Goal: Task Accomplishment & Management: Manage account settings

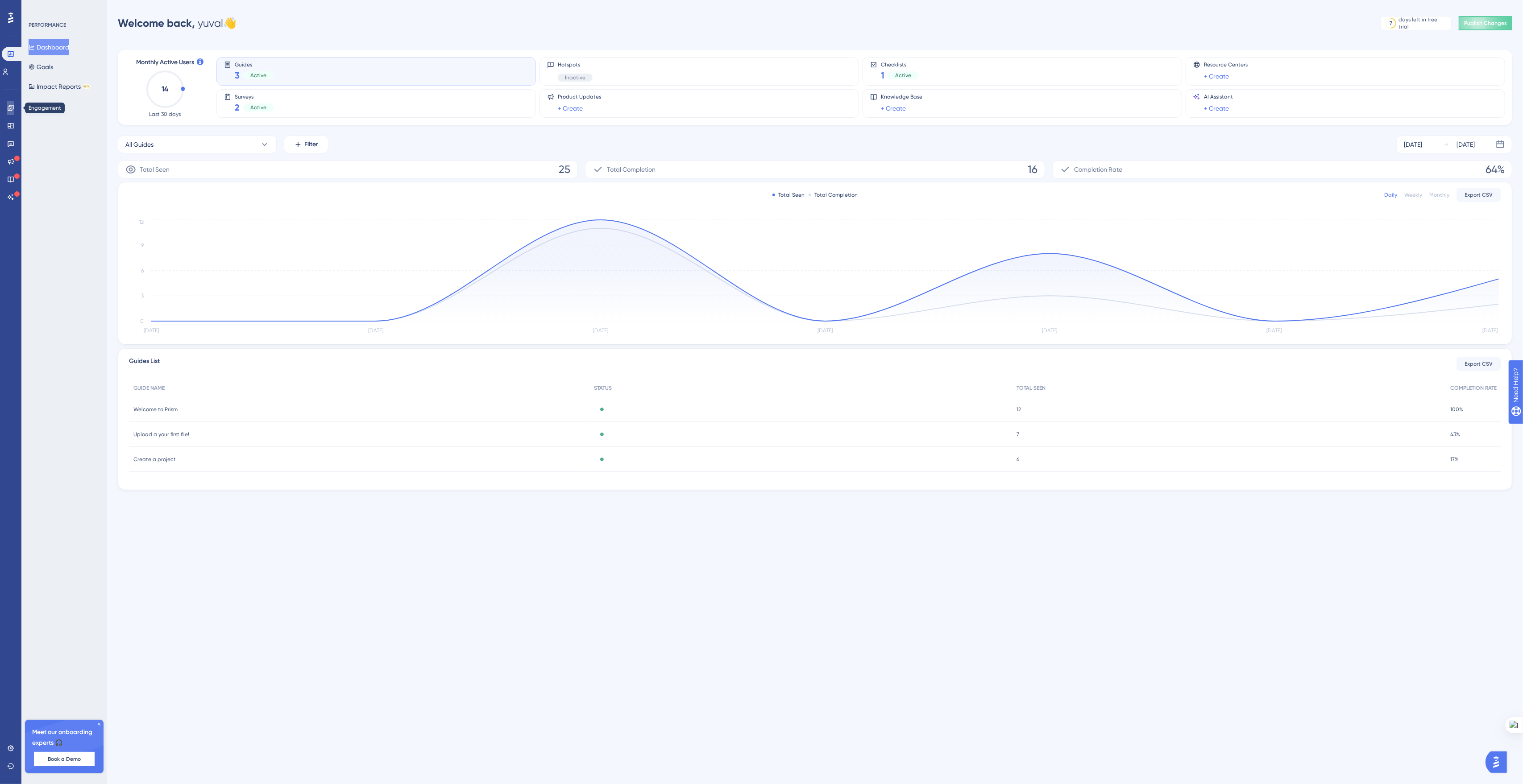
click at [7, 111] on icon at bounding box center [11, 108] width 7 height 7
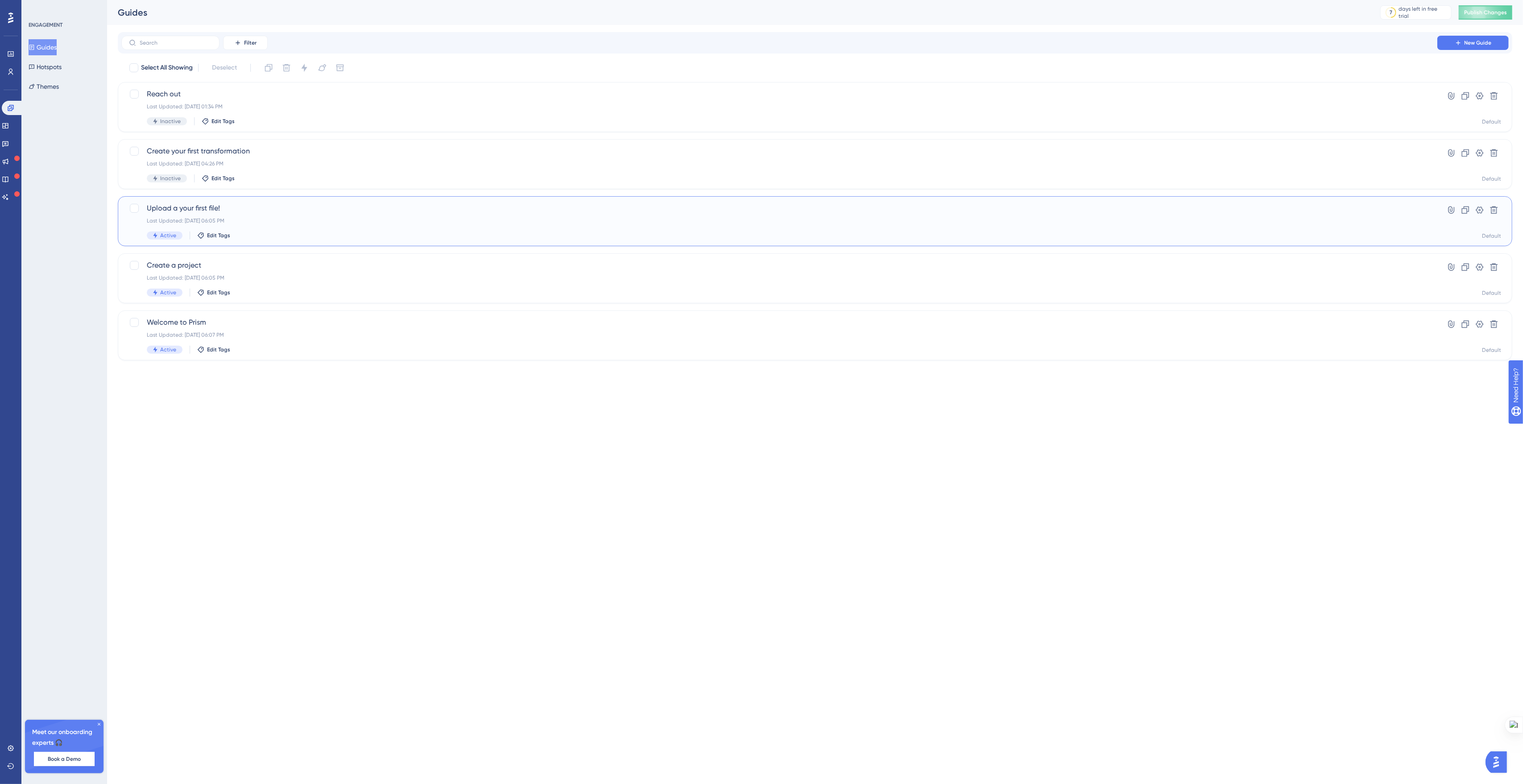
click at [277, 233] on div "Active Edit Tags" at bounding box center [779, 235] width 1265 height 8
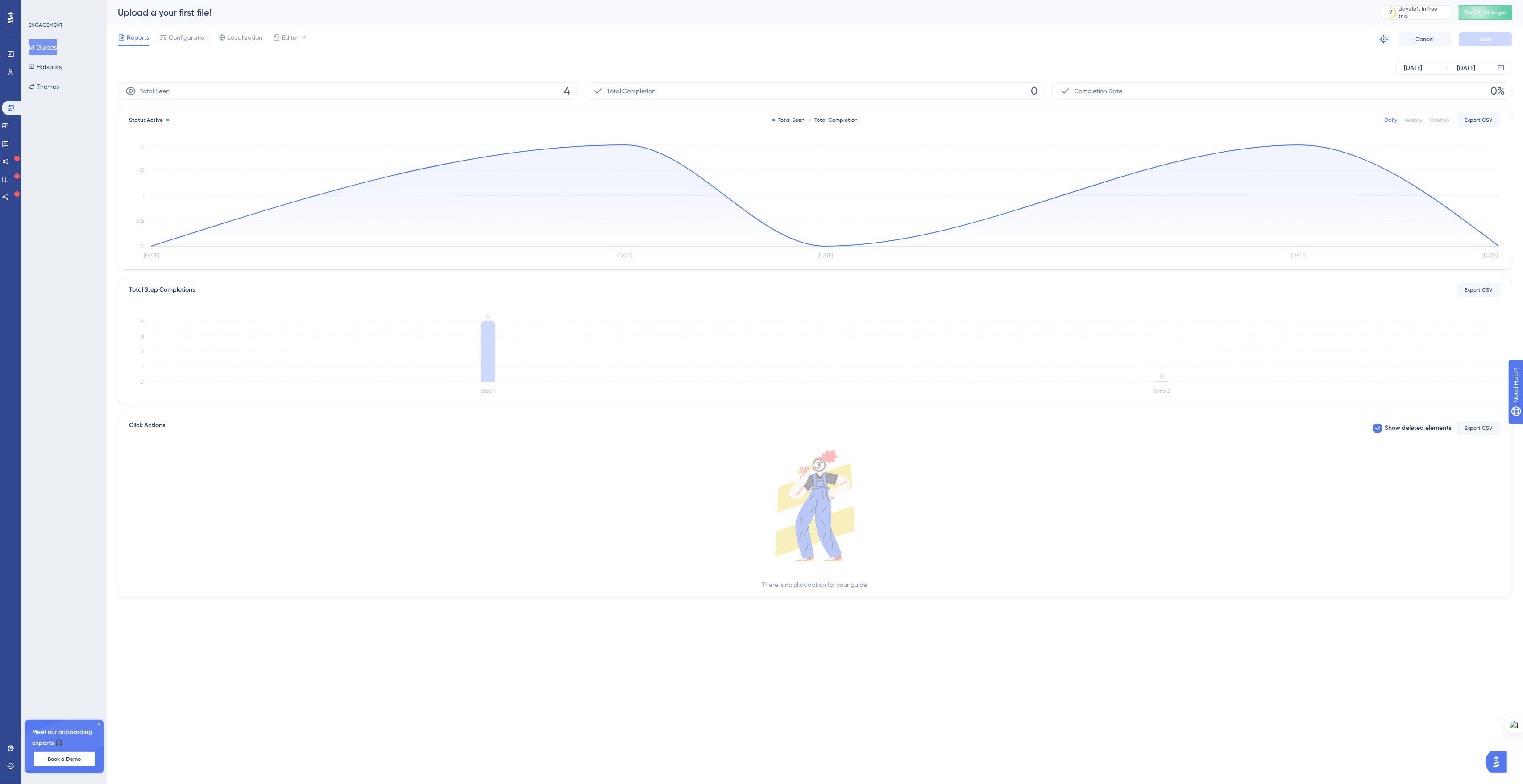
click at [287, 30] on div "Reports Configuration Localization Editor Troubleshoot Cancel Save" at bounding box center [815, 39] width 1394 height 28
click at [285, 33] on span "Editor" at bounding box center [290, 38] width 17 height 11
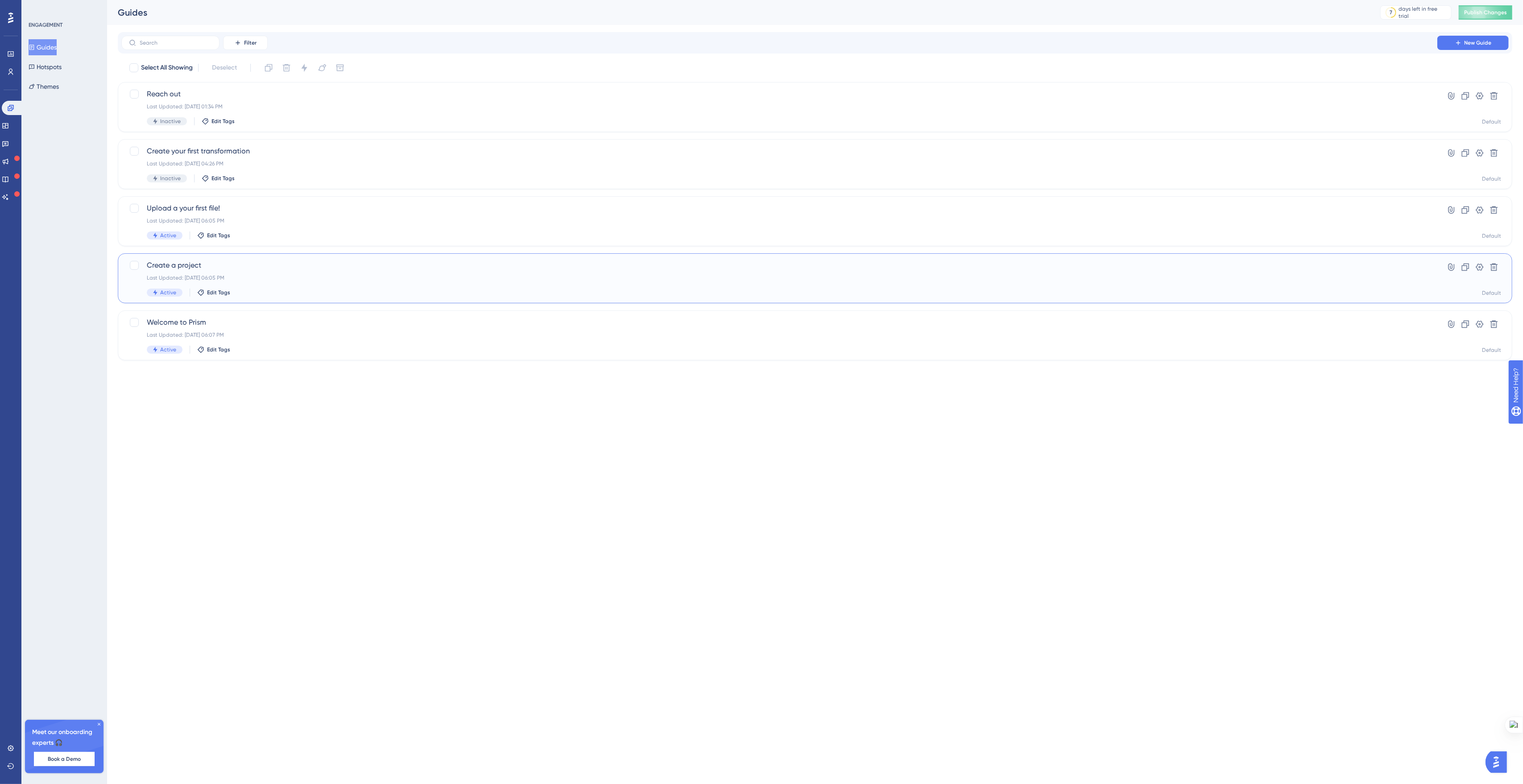
click at [276, 260] on span "Create a project" at bounding box center [779, 266] width 1265 height 11
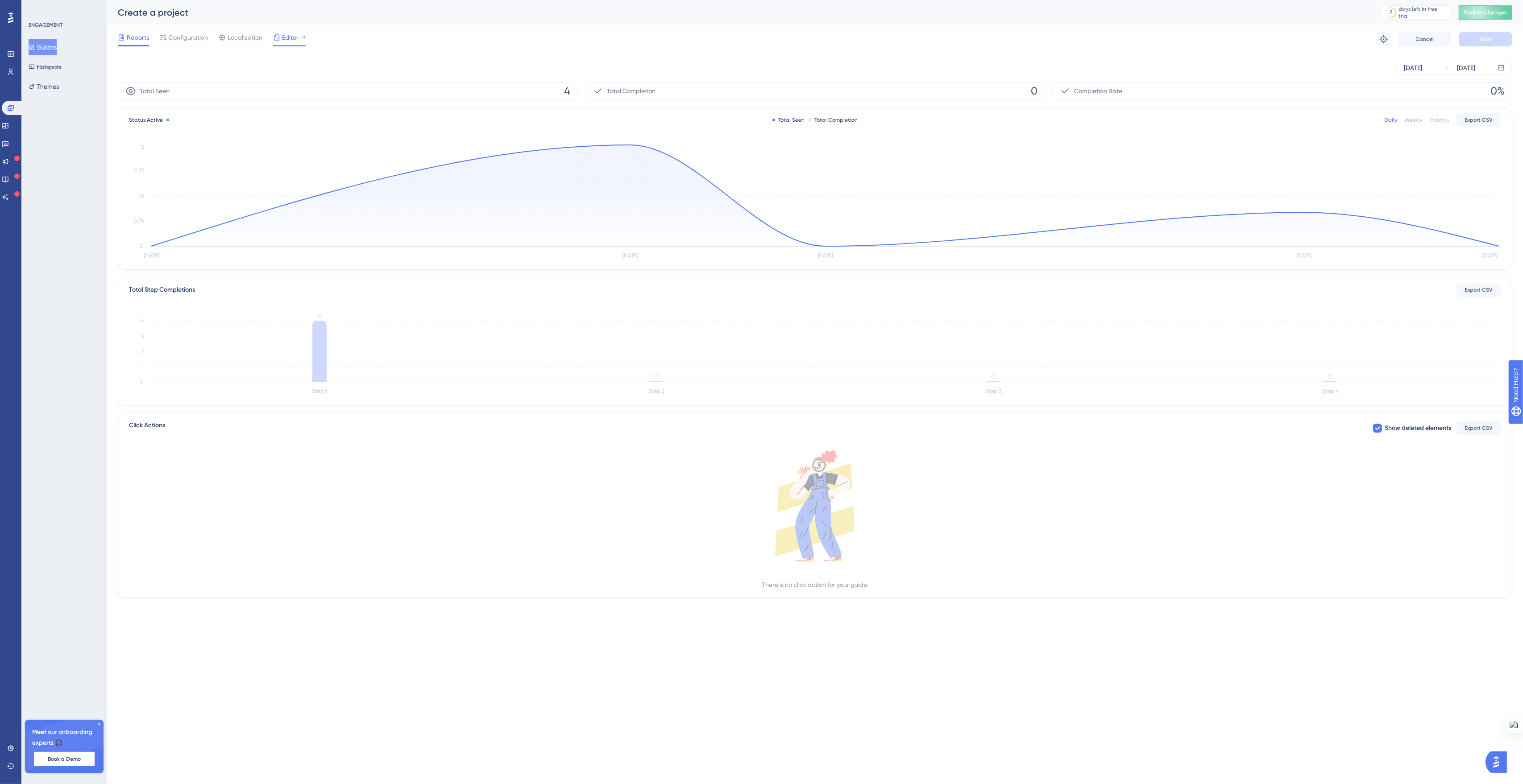
click at [278, 36] on icon at bounding box center [276, 37] width 7 height 7
click at [0, 0] on div "Performance Users" at bounding box center [0, 0] width 0 height 0
click at [0, 0] on icon at bounding box center [0, 0] width 0 height 0
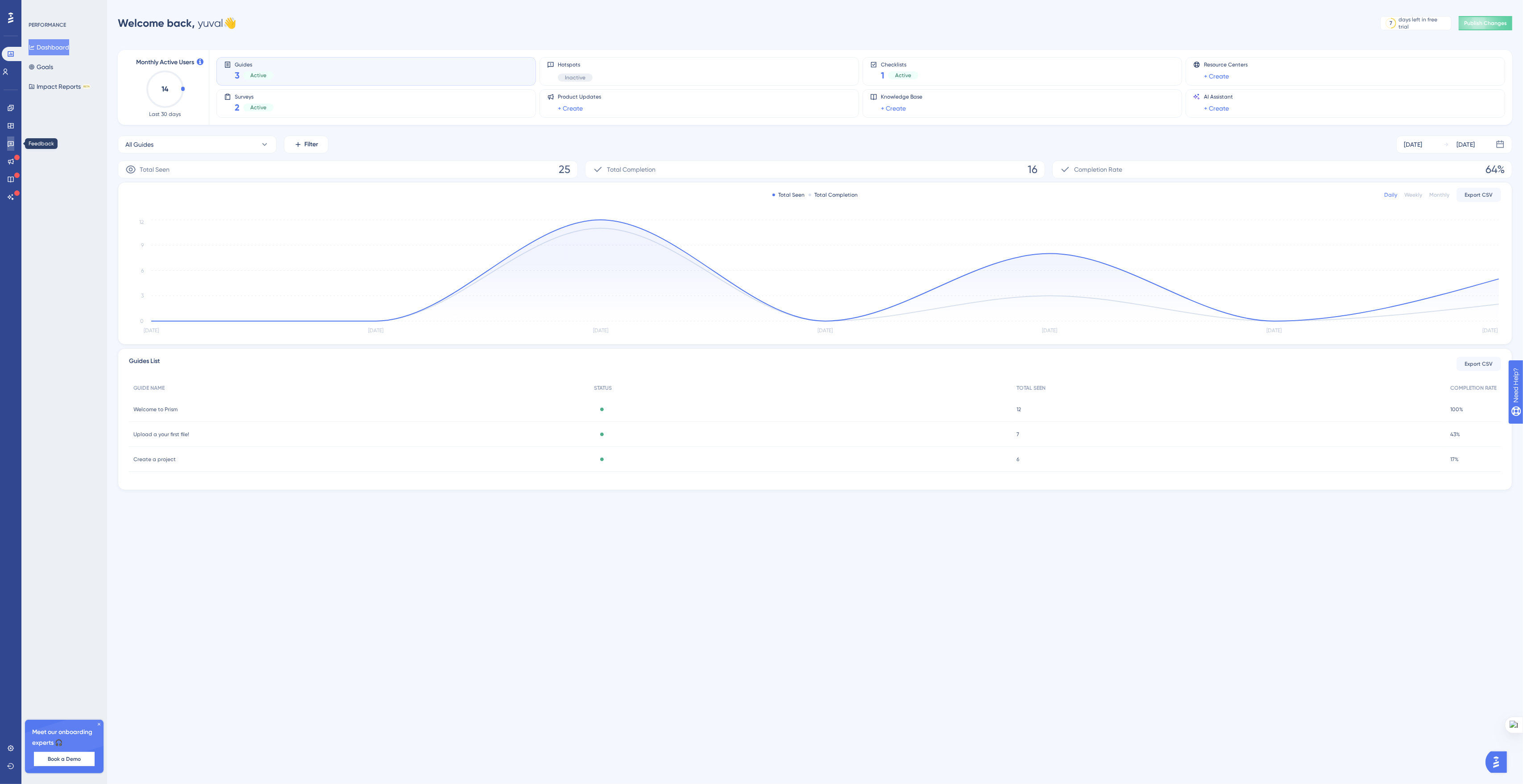
click at [11, 144] on icon at bounding box center [10, 144] width 6 height 6
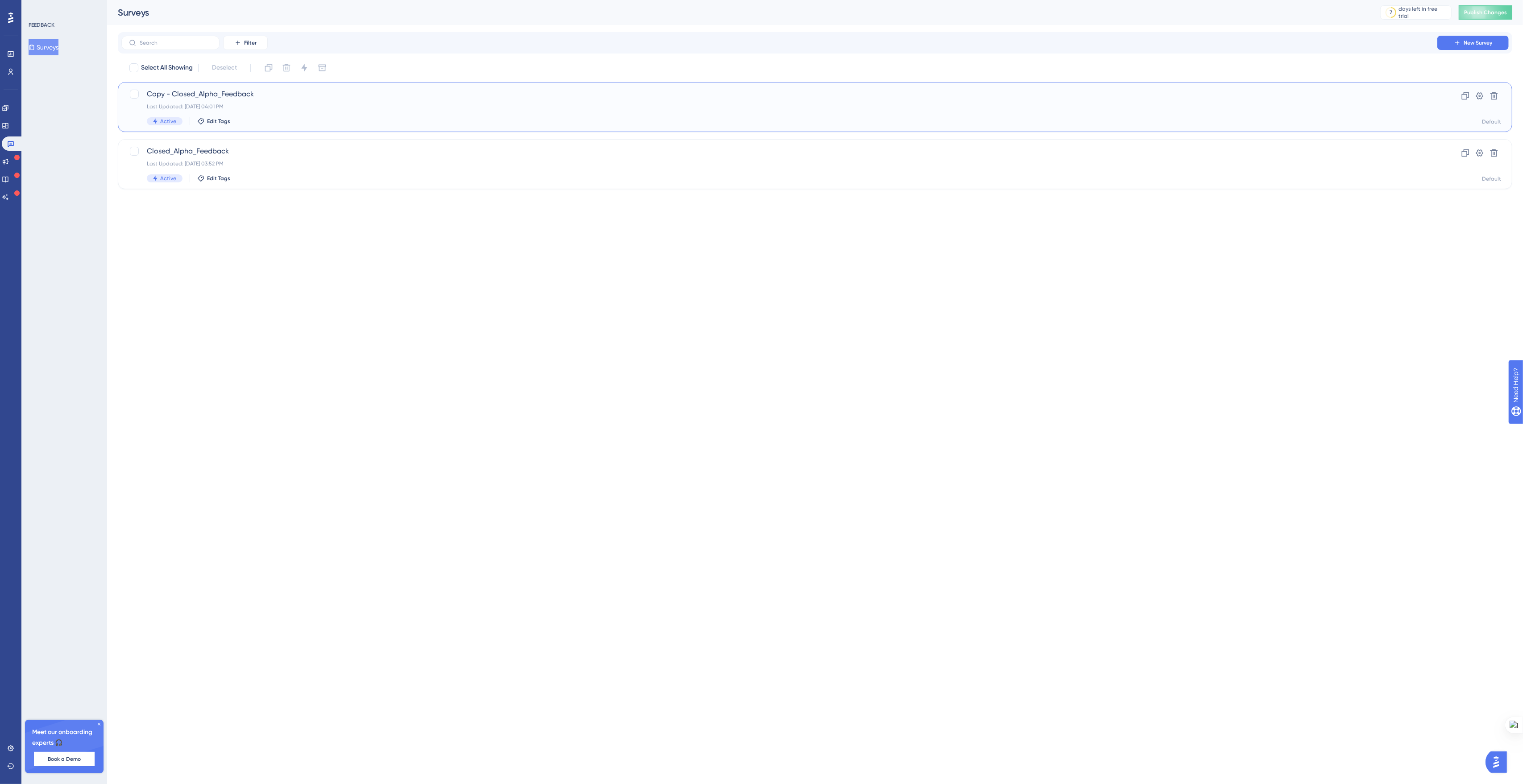
click at [267, 91] on span "Copy - Closed_Alpha_Feedback" at bounding box center [779, 94] width 1265 height 11
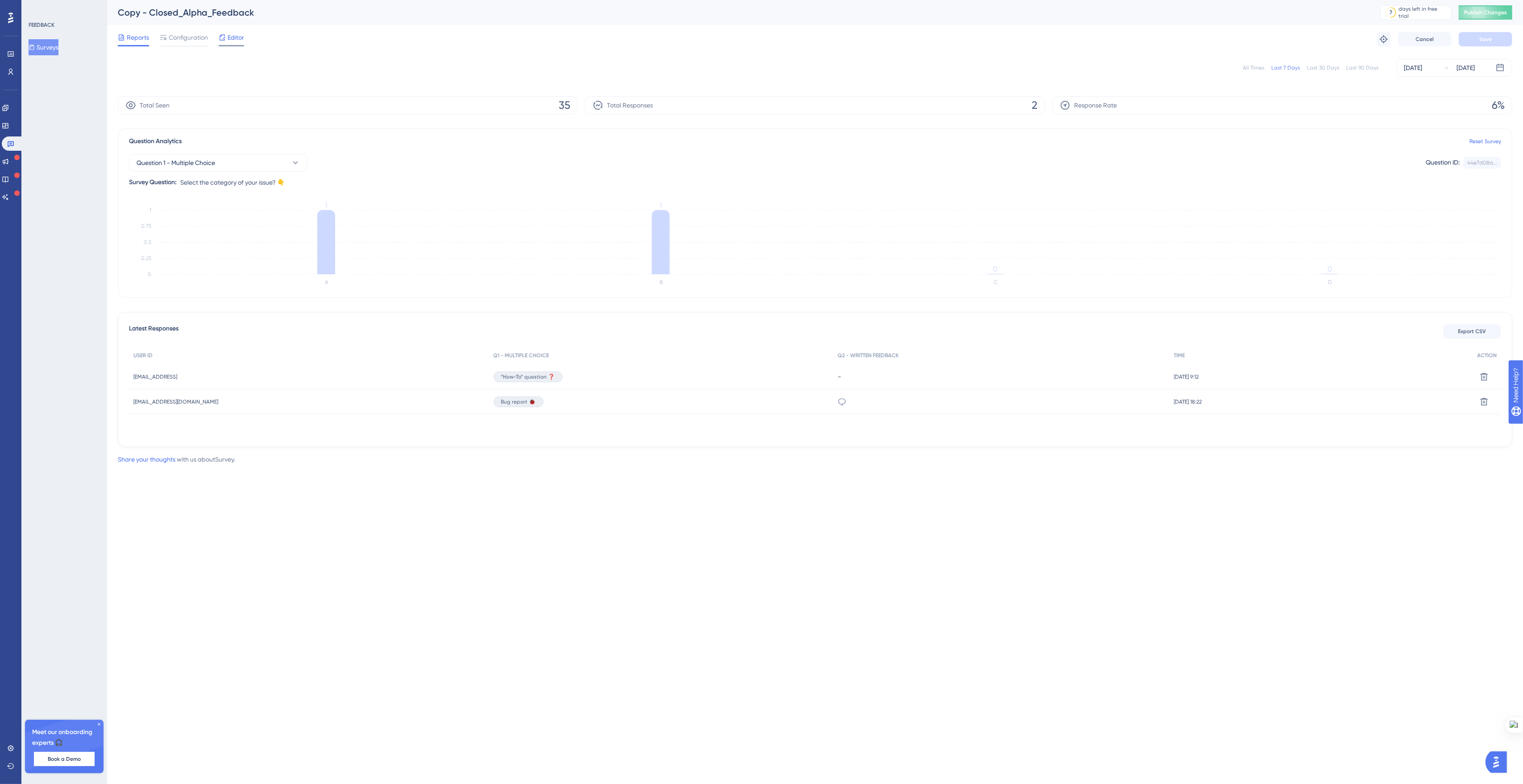
click at [220, 36] on icon at bounding box center [222, 37] width 7 height 7
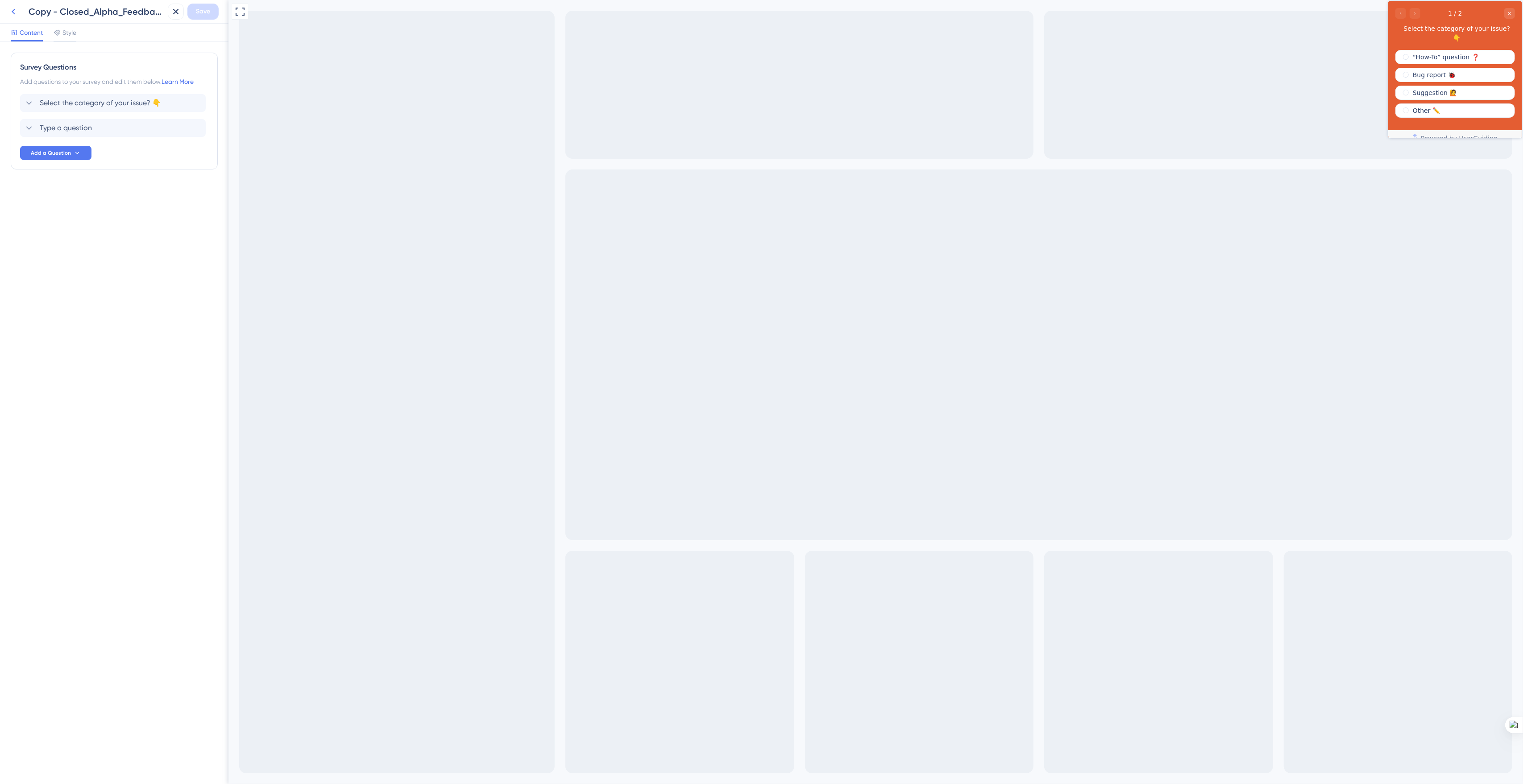
click at [13, 11] on icon at bounding box center [13, 12] width 3 height 6
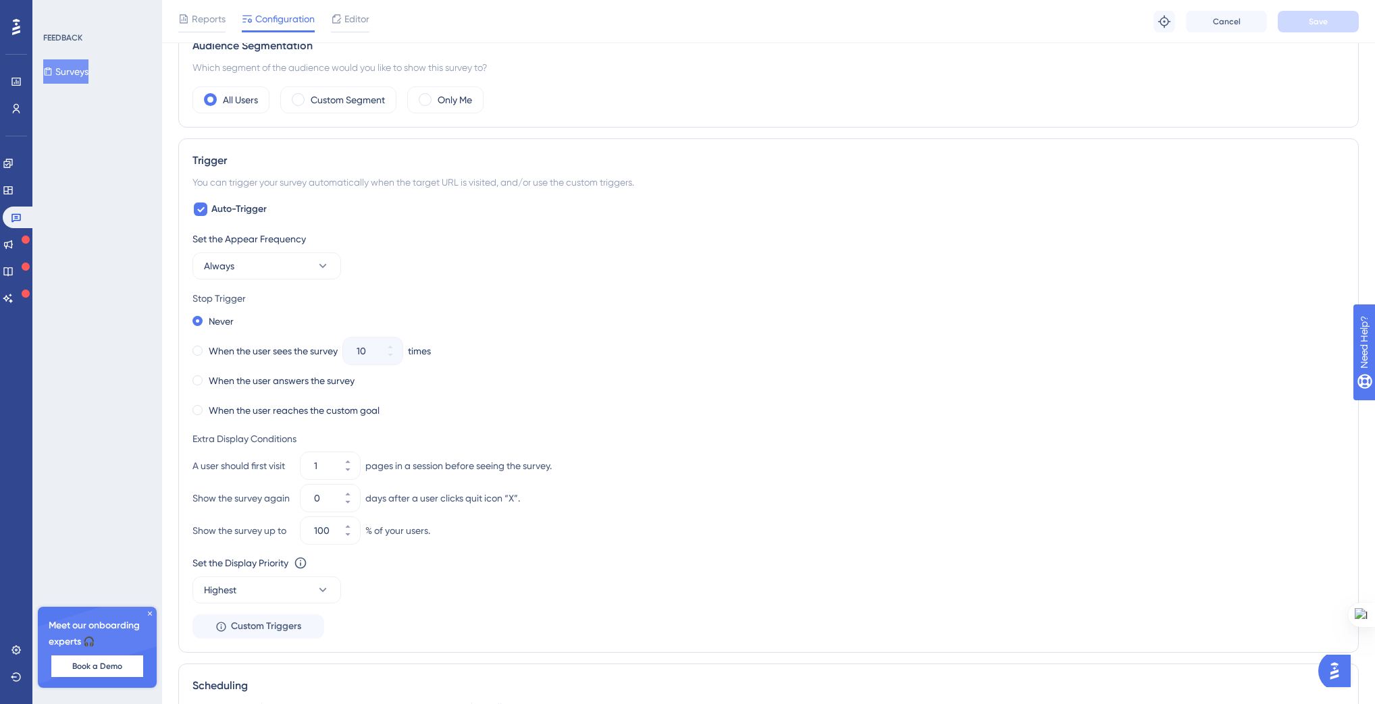
scroll to position [451, 0]
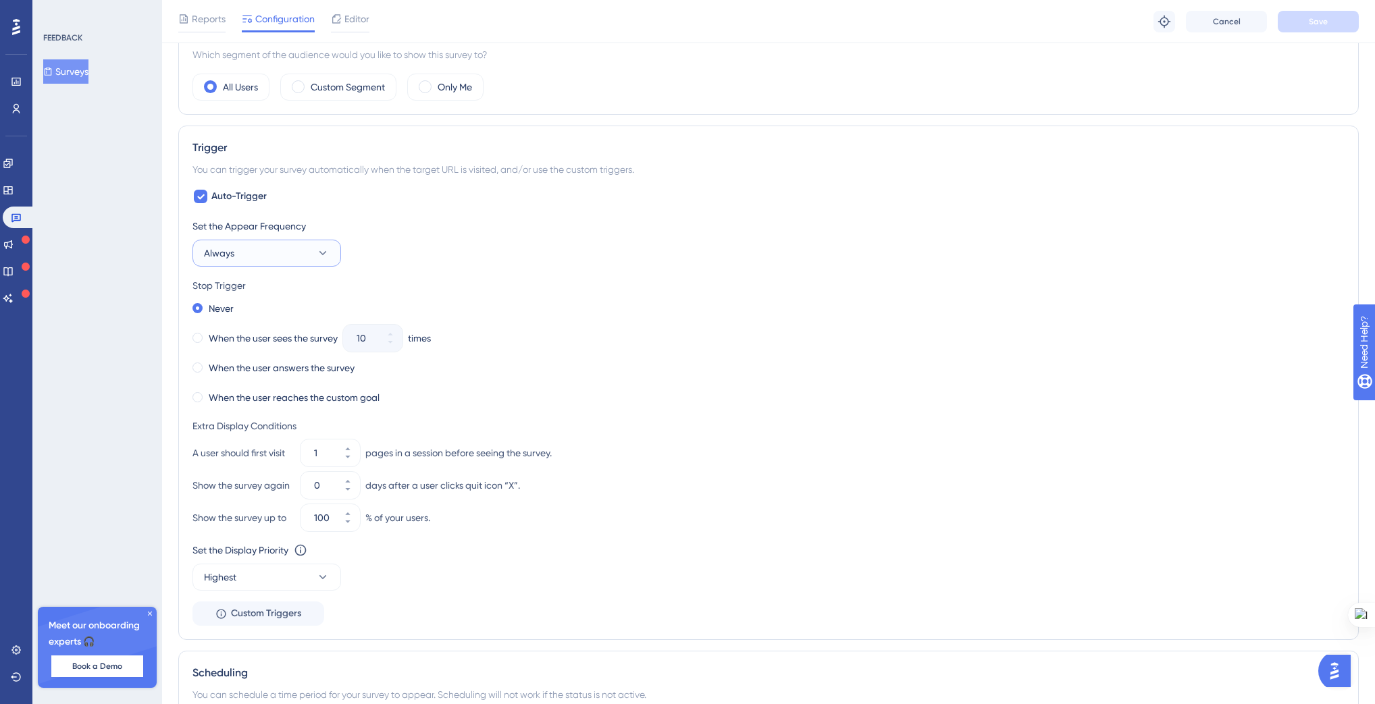
click at [235, 248] on button "Always" at bounding box center [266, 253] width 149 height 27
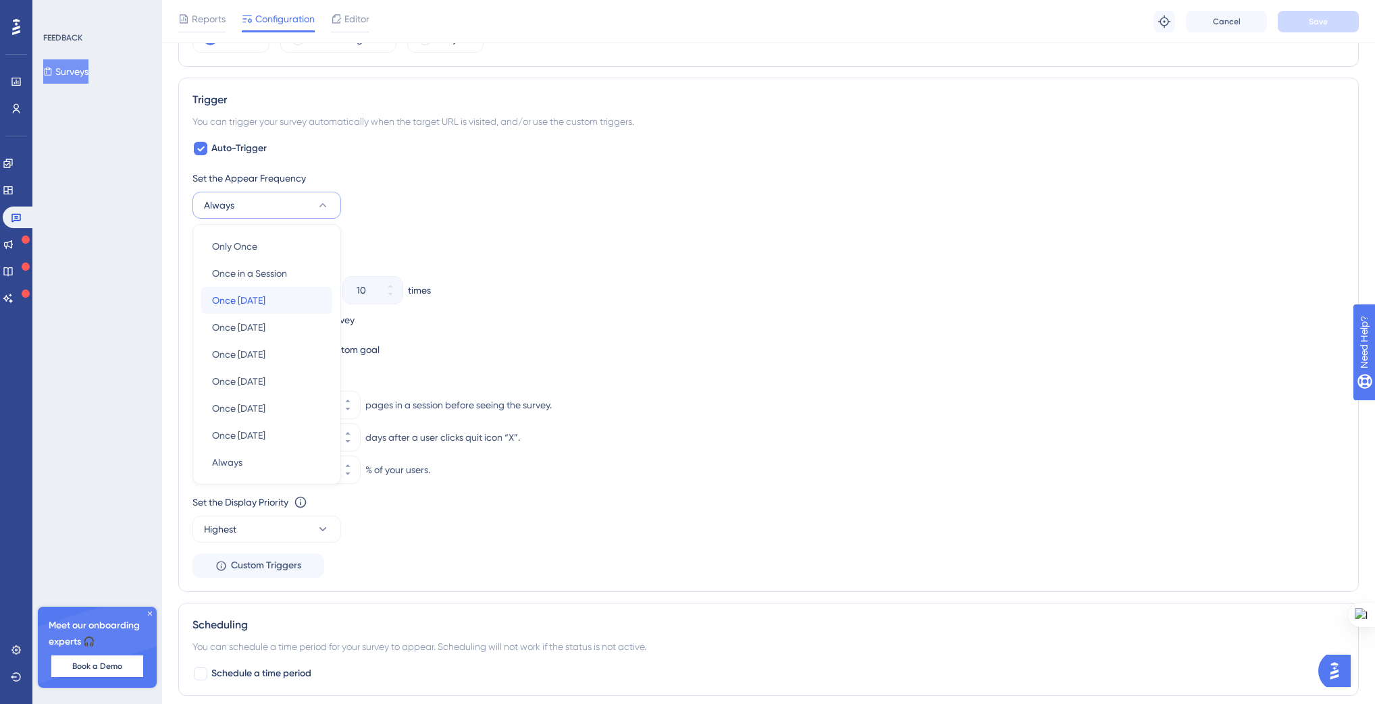
click at [278, 298] on div "Once in 1 day Once in 1 day" at bounding box center [266, 300] width 109 height 27
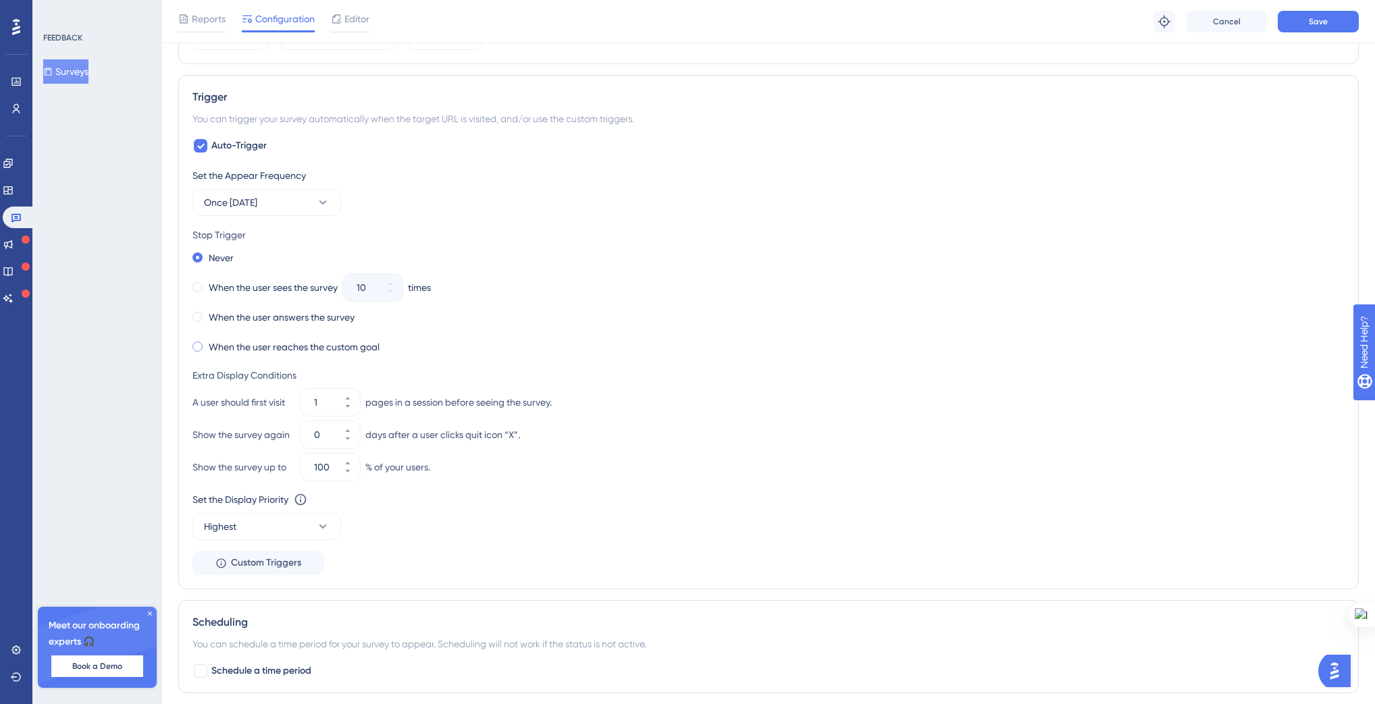
scroll to position [513, 0]
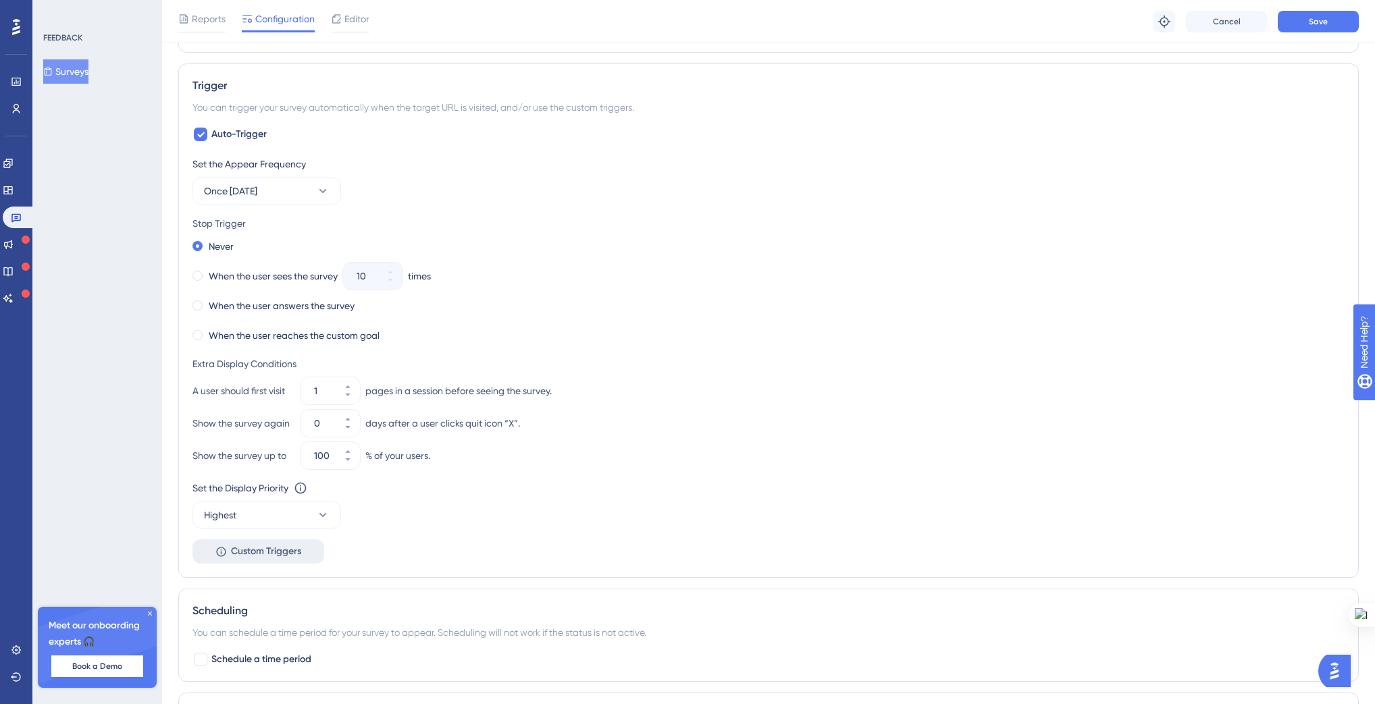
click at [228, 543] on button "Custom Triggers" at bounding box center [258, 552] width 132 height 24
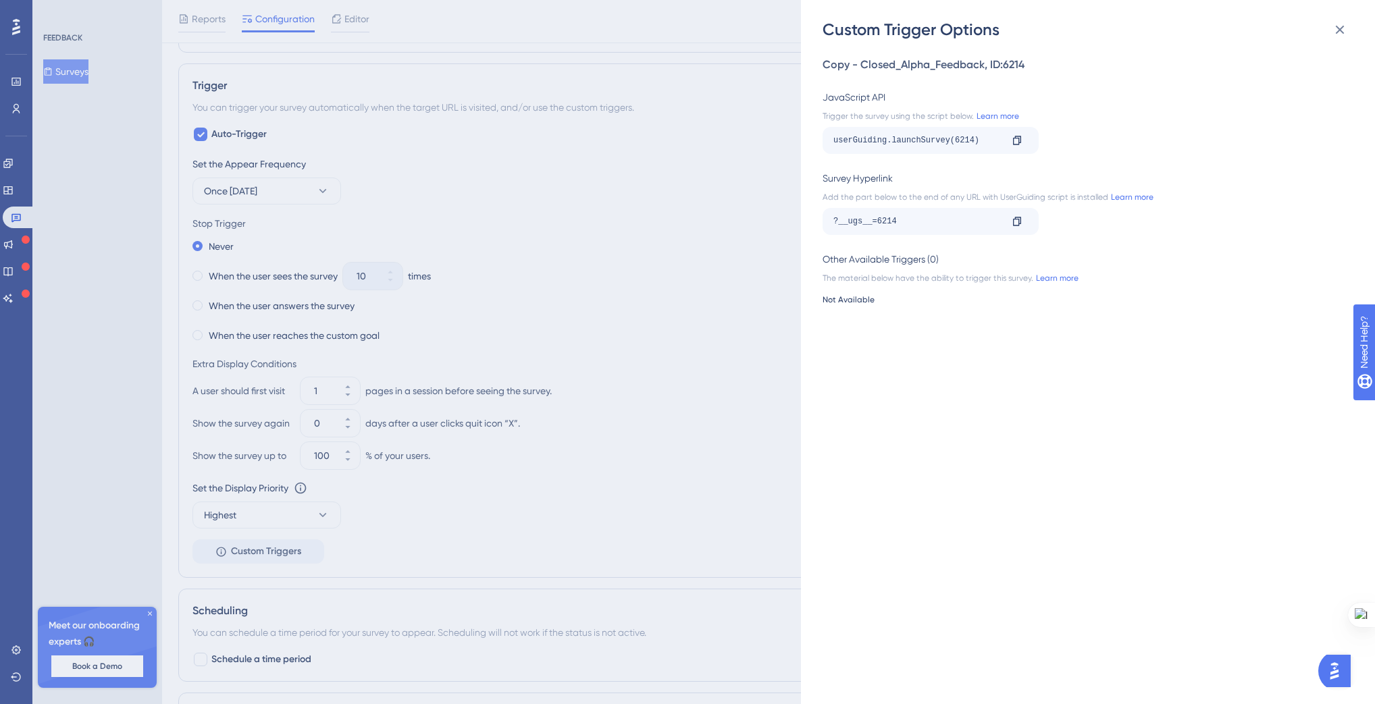
click at [788, 203] on div "Custom Trigger Options Copy - Closed_Alpha_Feedback , ID: 6214 JavaScript API T…" at bounding box center [687, 352] width 1375 height 704
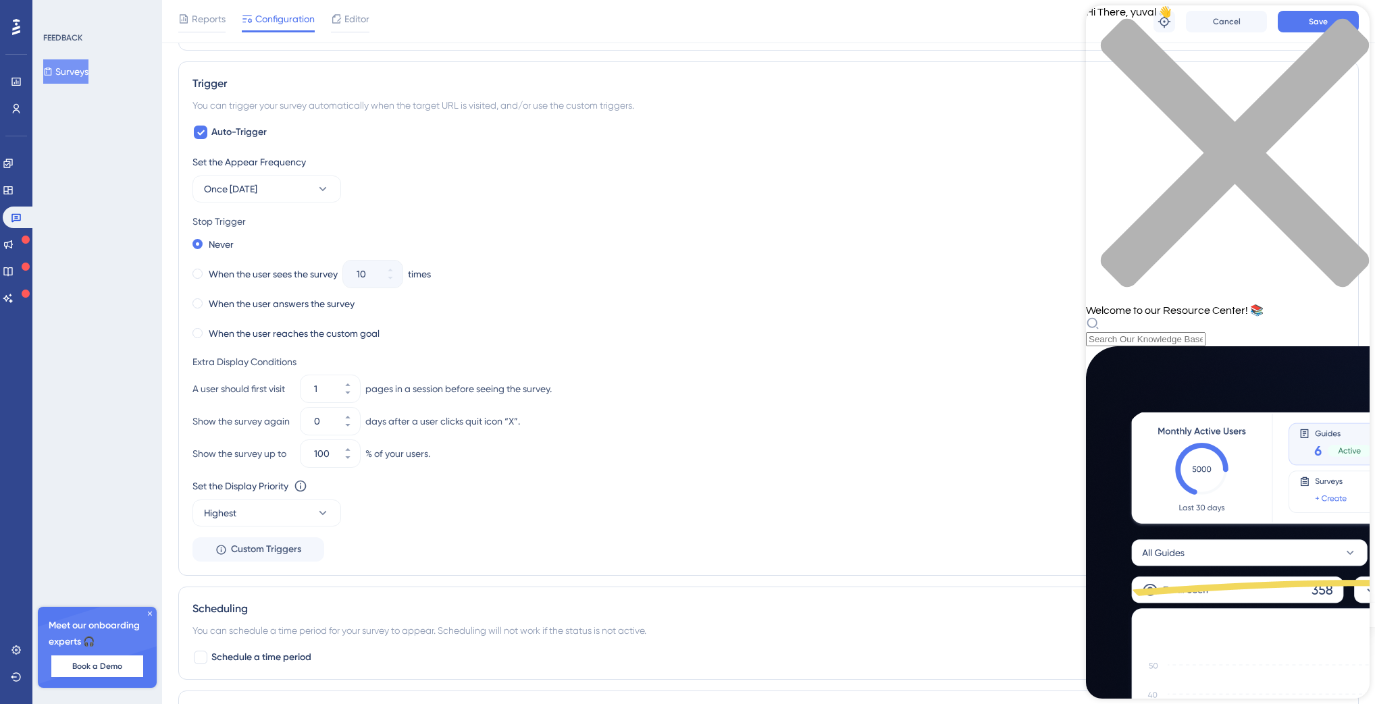
scroll to position [0, 0]
click at [1345, 27] on icon "close resource center" at bounding box center [1228, 160] width 284 height 284
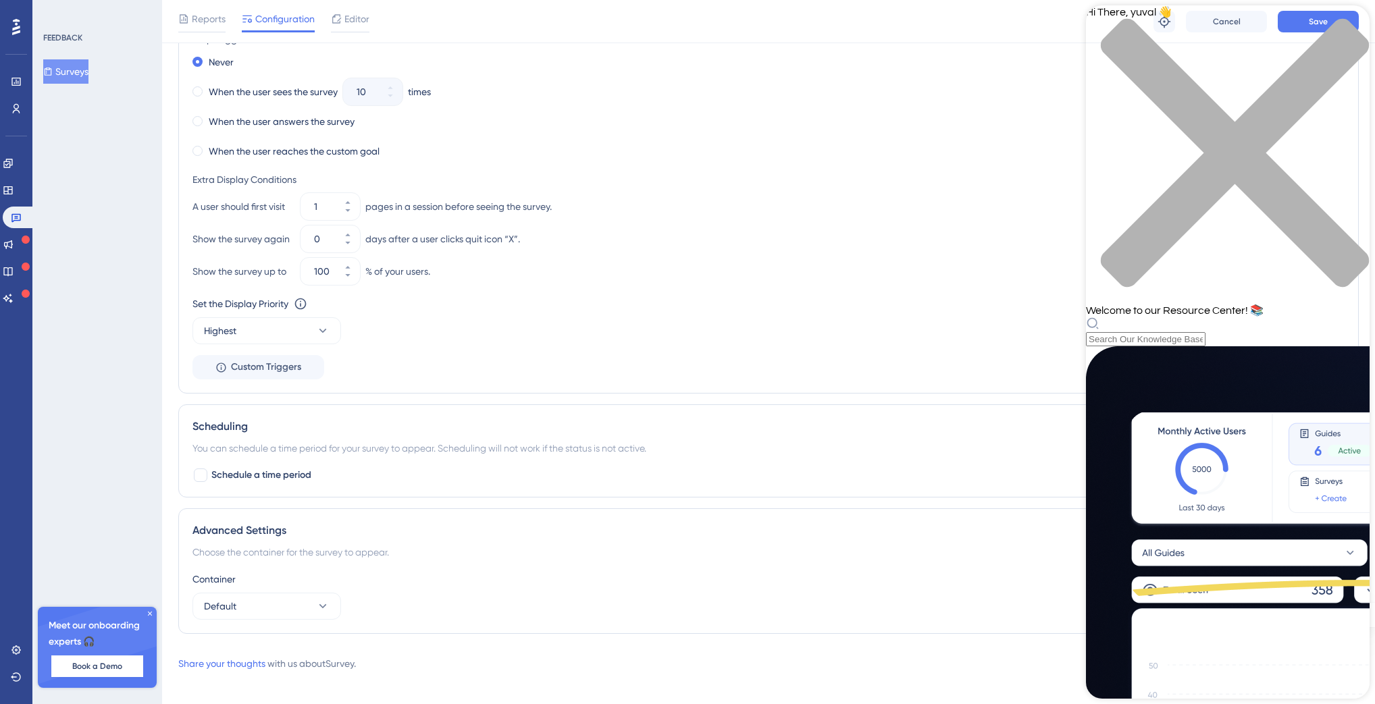
scroll to position [706, 0]
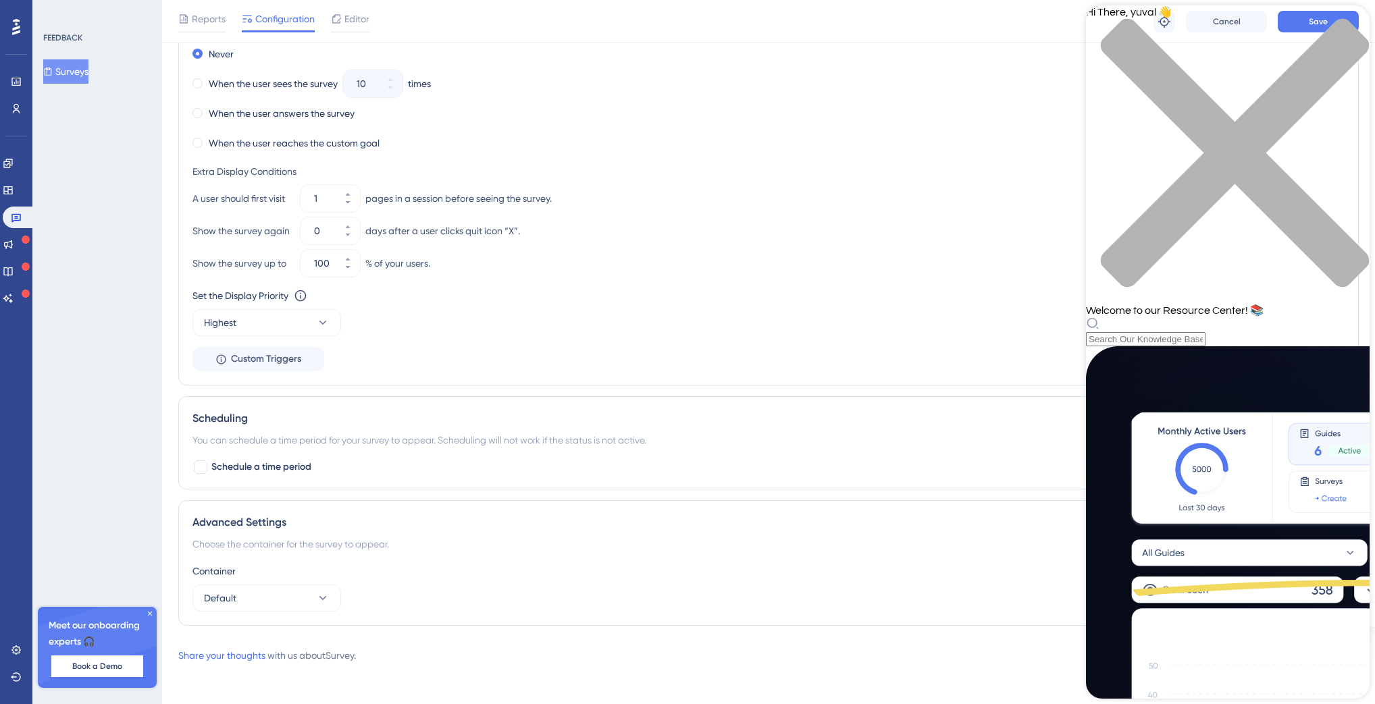
click at [621, 213] on div "A user should first visit 1 pages in a session before seeing the survey. Show t…" at bounding box center [768, 214] width 1152 height 59
click at [261, 351] on span "Custom Triggers" at bounding box center [266, 359] width 70 height 16
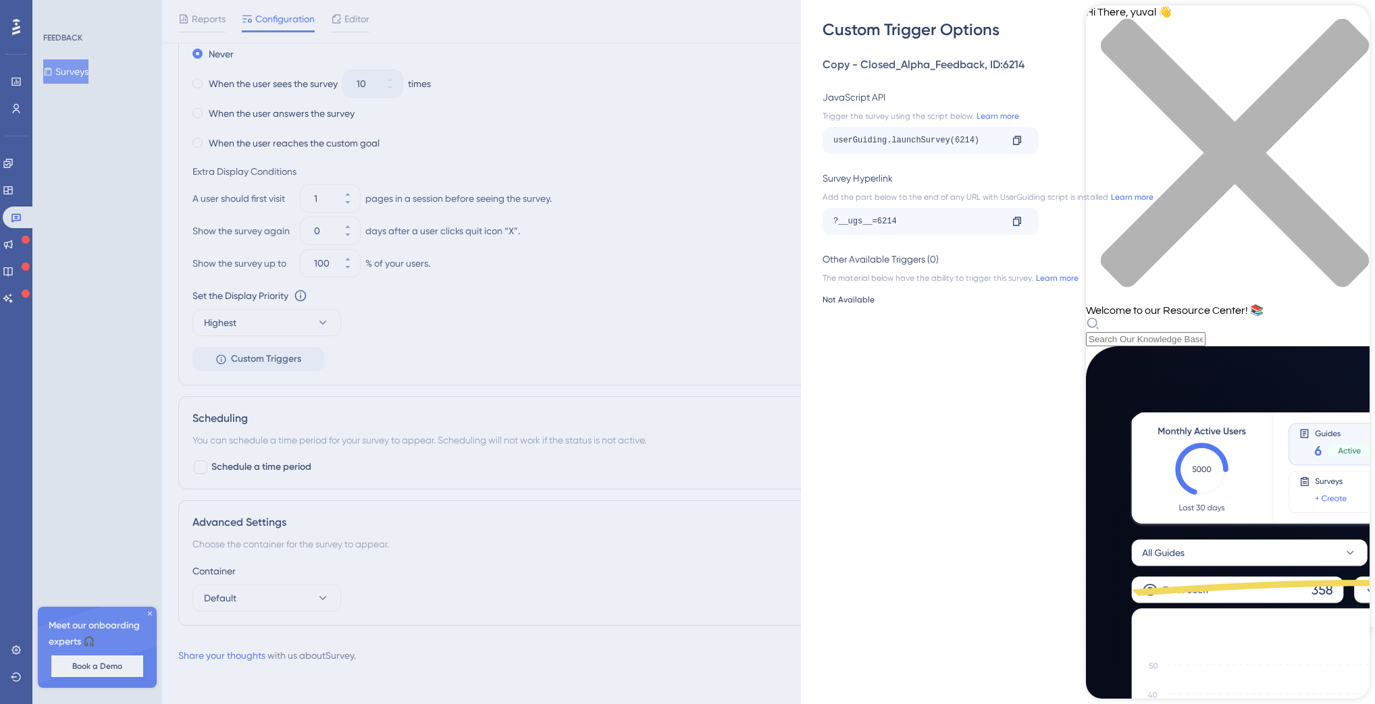
click at [1346, 28] on icon "close resource center" at bounding box center [1235, 153] width 268 height 268
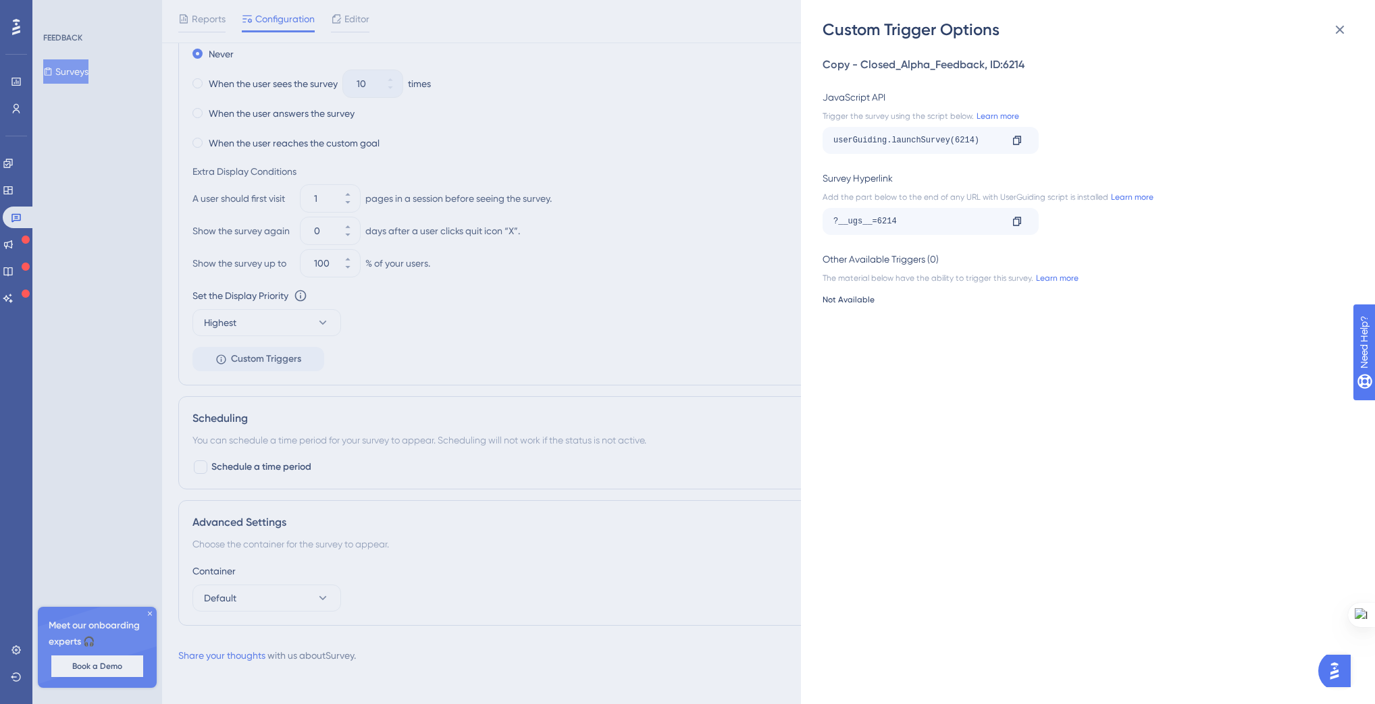
click at [24, 190] on div "Custom Trigger Options Copy - Closed_Alpha_Feedback , ID: 6214 JavaScript API T…" at bounding box center [687, 352] width 1375 height 704
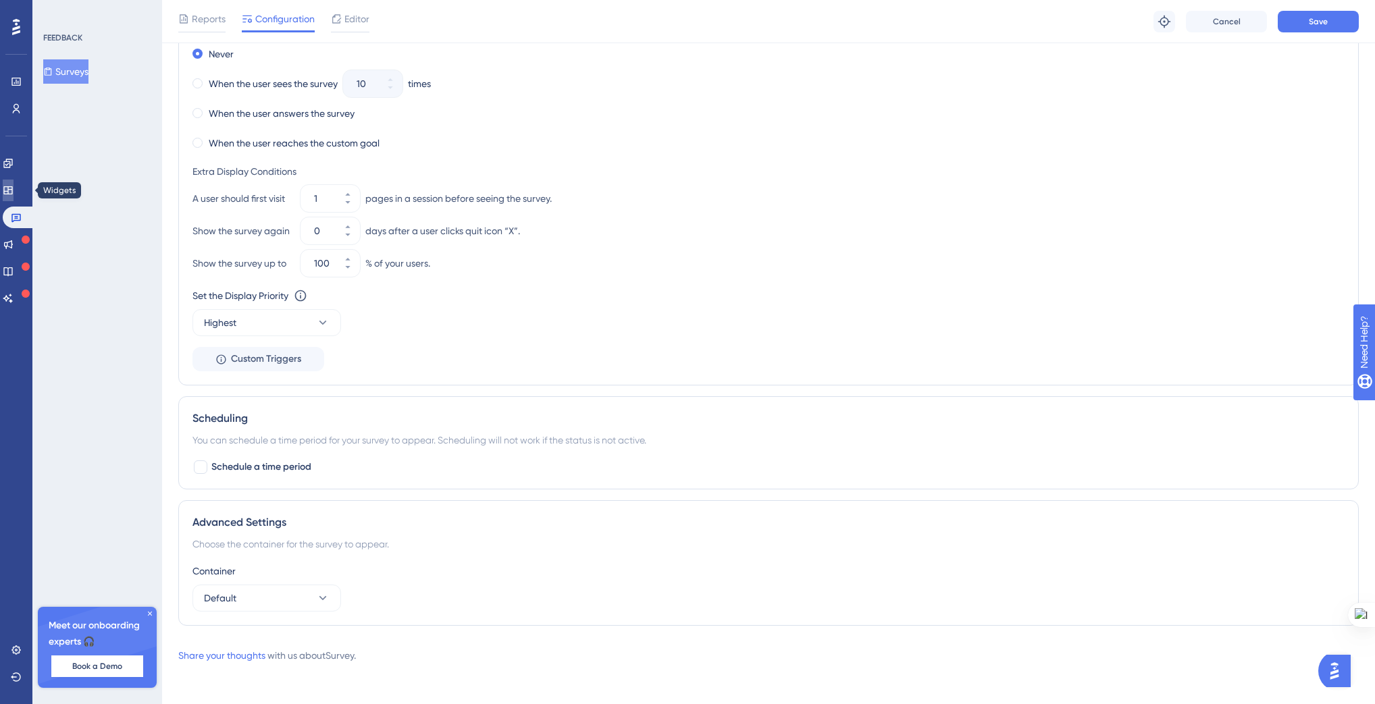
click at [14, 192] on icon at bounding box center [8, 190] width 11 height 11
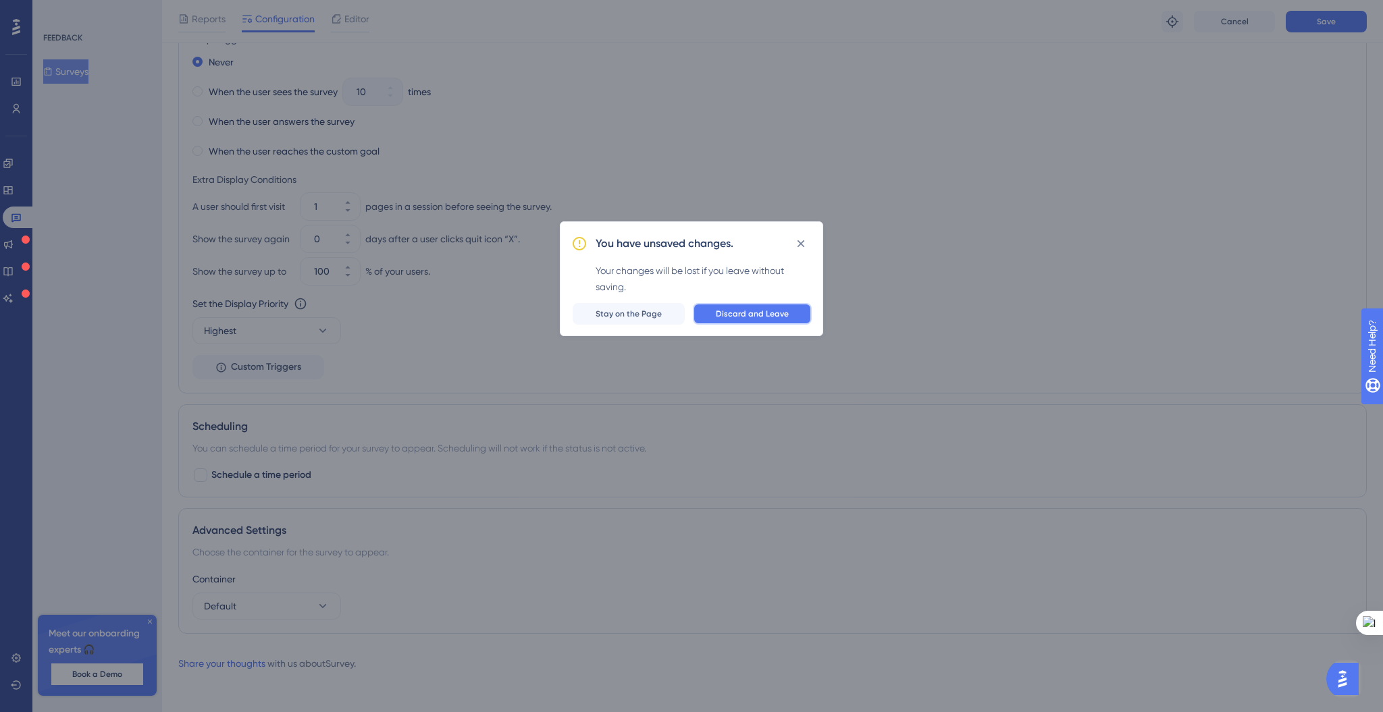
click at [775, 311] on span "Discard and Leave" at bounding box center [752, 314] width 73 height 11
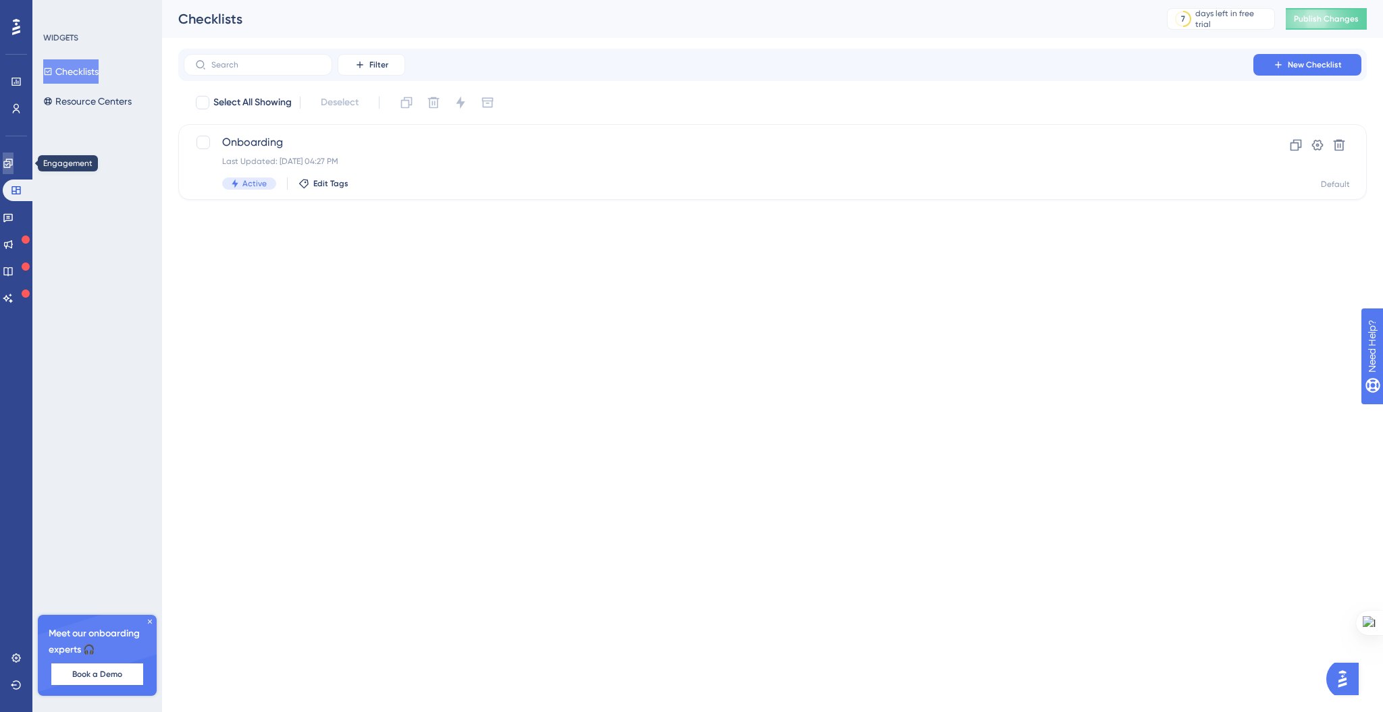
click at [11, 165] on icon at bounding box center [8, 163] width 11 height 11
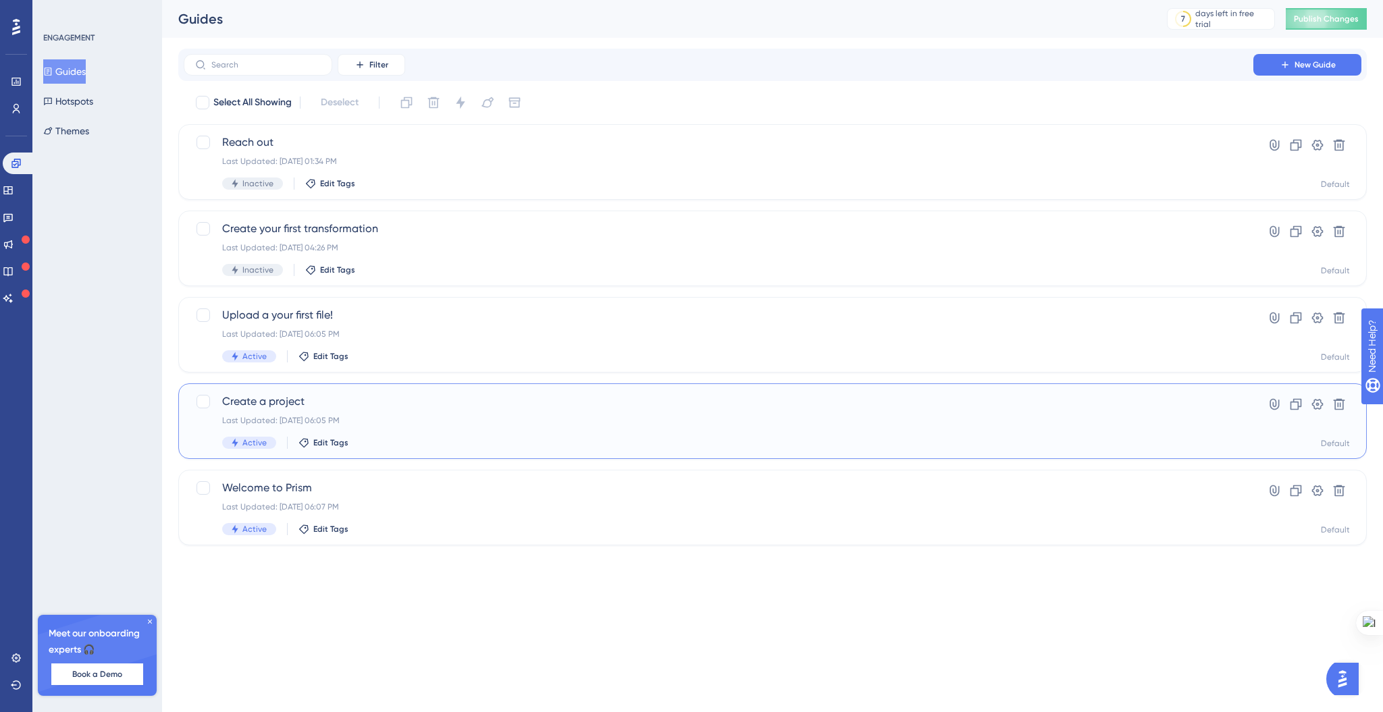
click at [353, 403] on span "Create a project" at bounding box center [718, 402] width 993 height 16
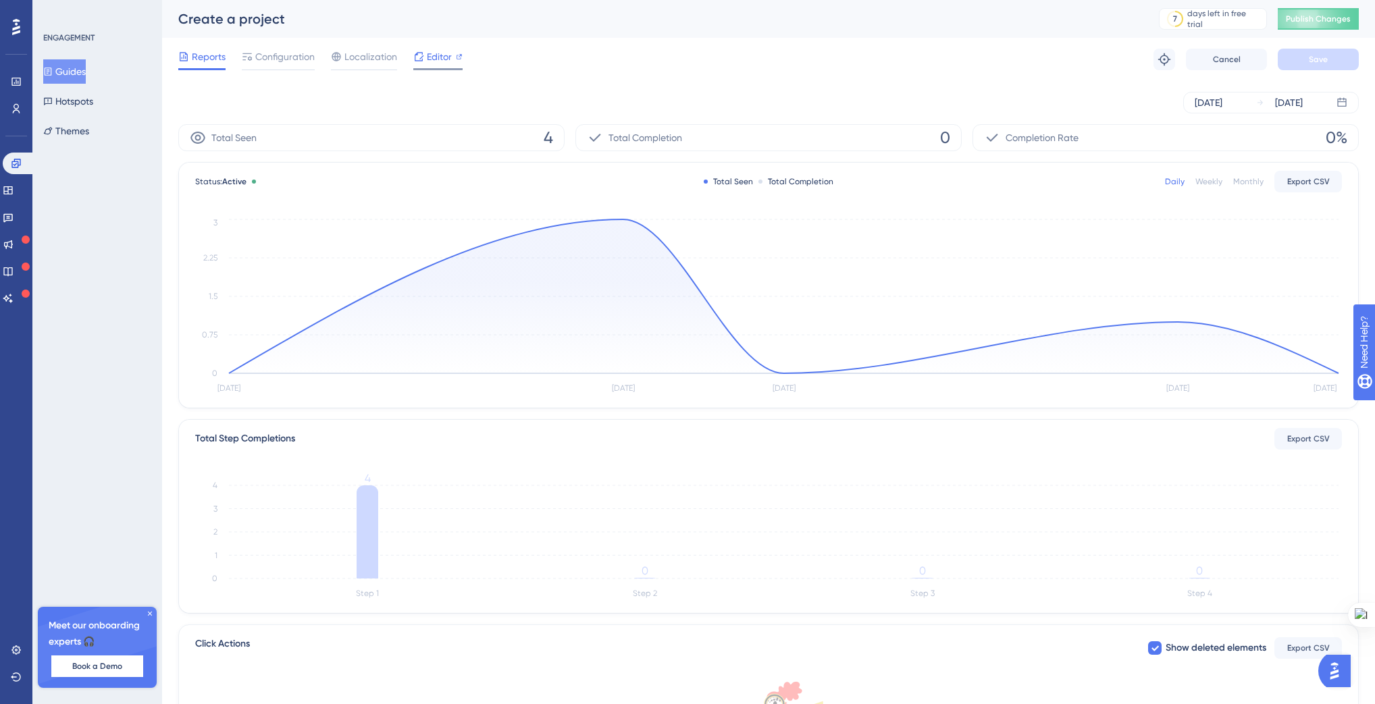
click at [441, 59] on span "Editor" at bounding box center [439, 57] width 25 height 16
click at [14, 183] on link at bounding box center [8, 191] width 11 height 22
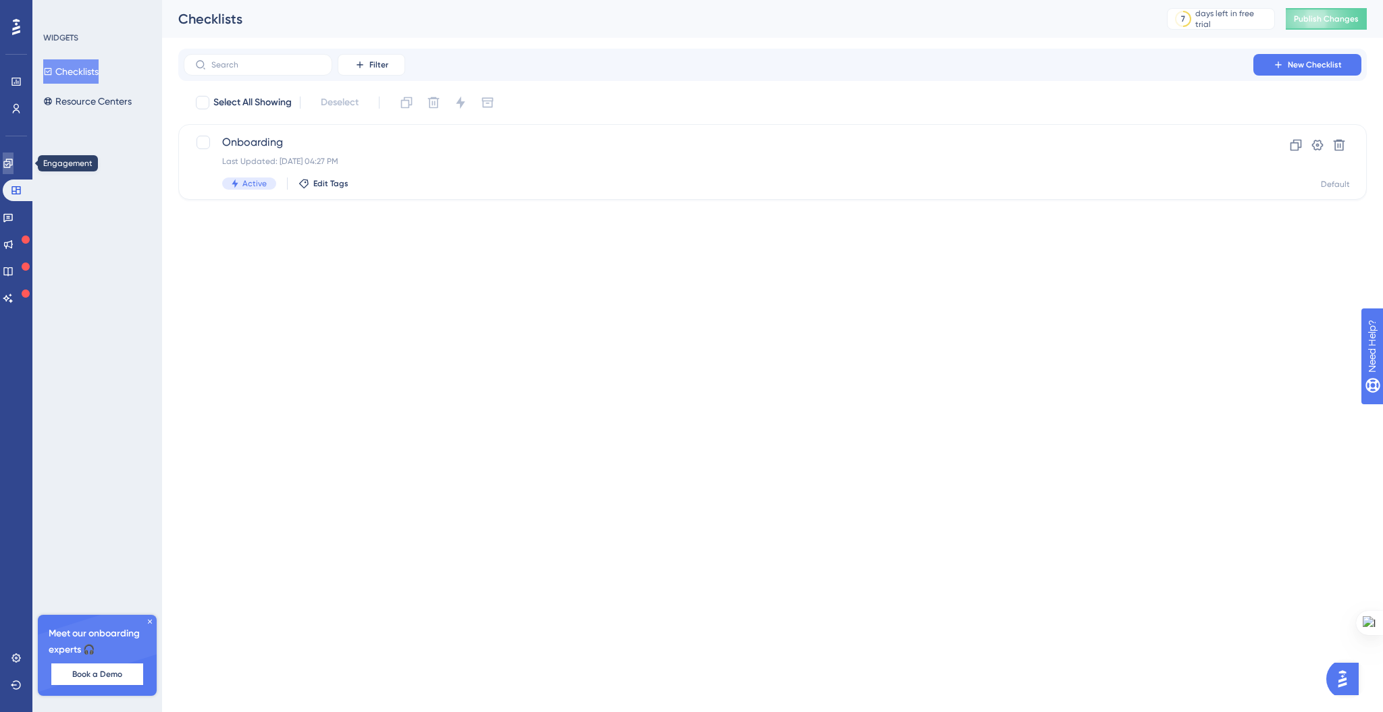
click at [14, 167] on link at bounding box center [8, 164] width 11 height 22
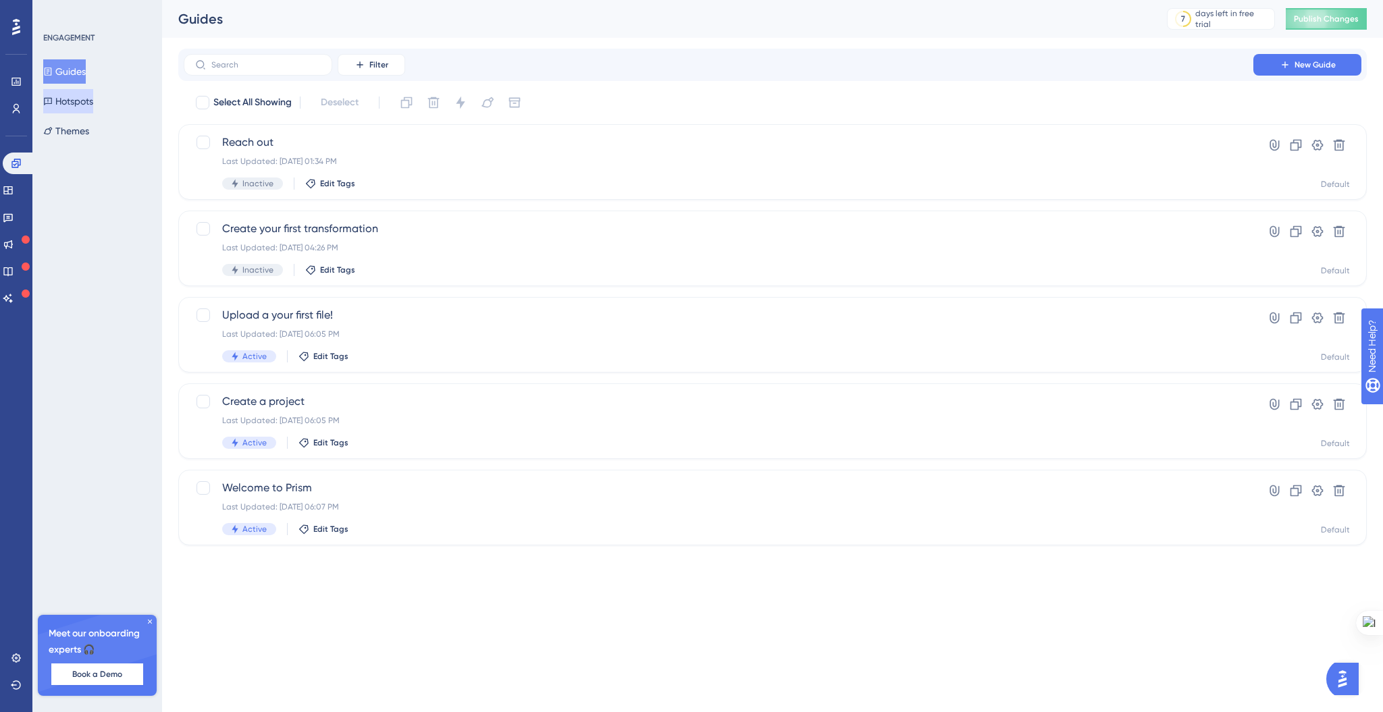
click at [69, 101] on button "Hotspots" at bounding box center [68, 101] width 50 height 24
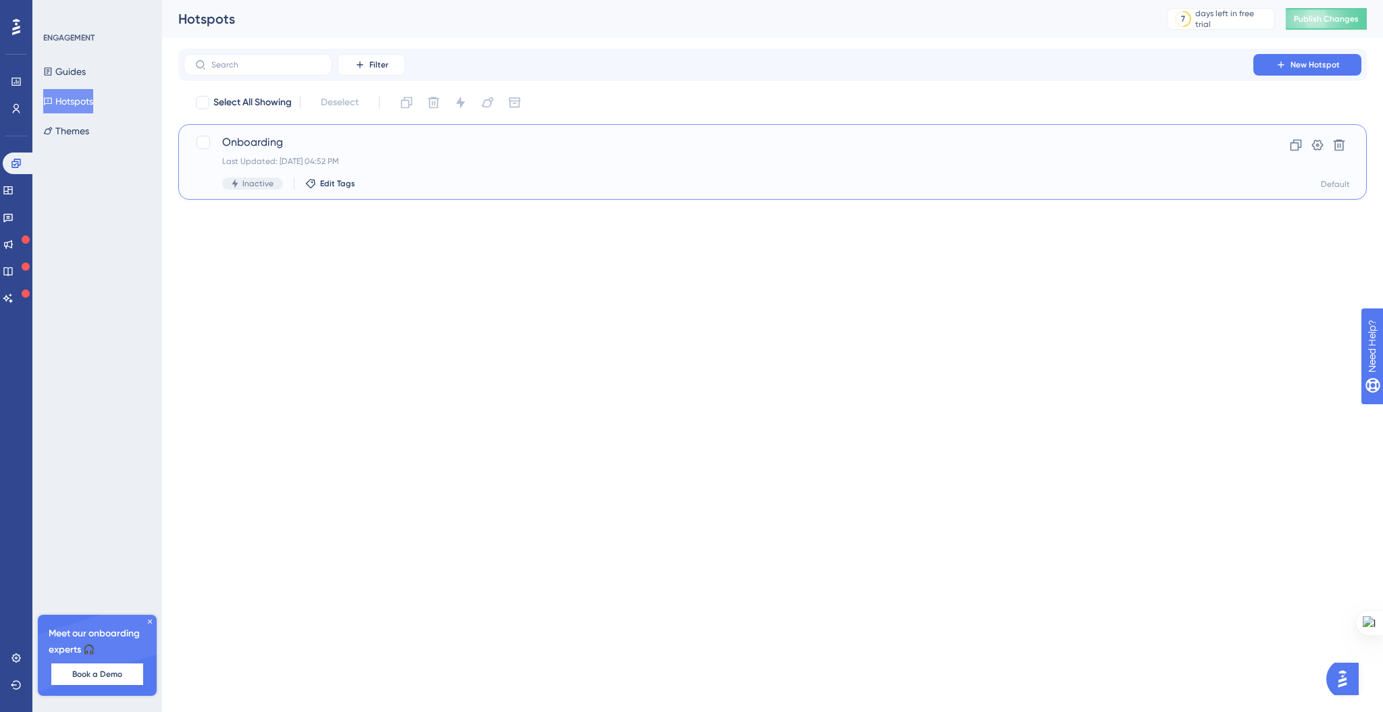
click at [654, 159] on div "Last Updated: Aug 22 2025, 04:52 PM" at bounding box center [718, 161] width 993 height 11
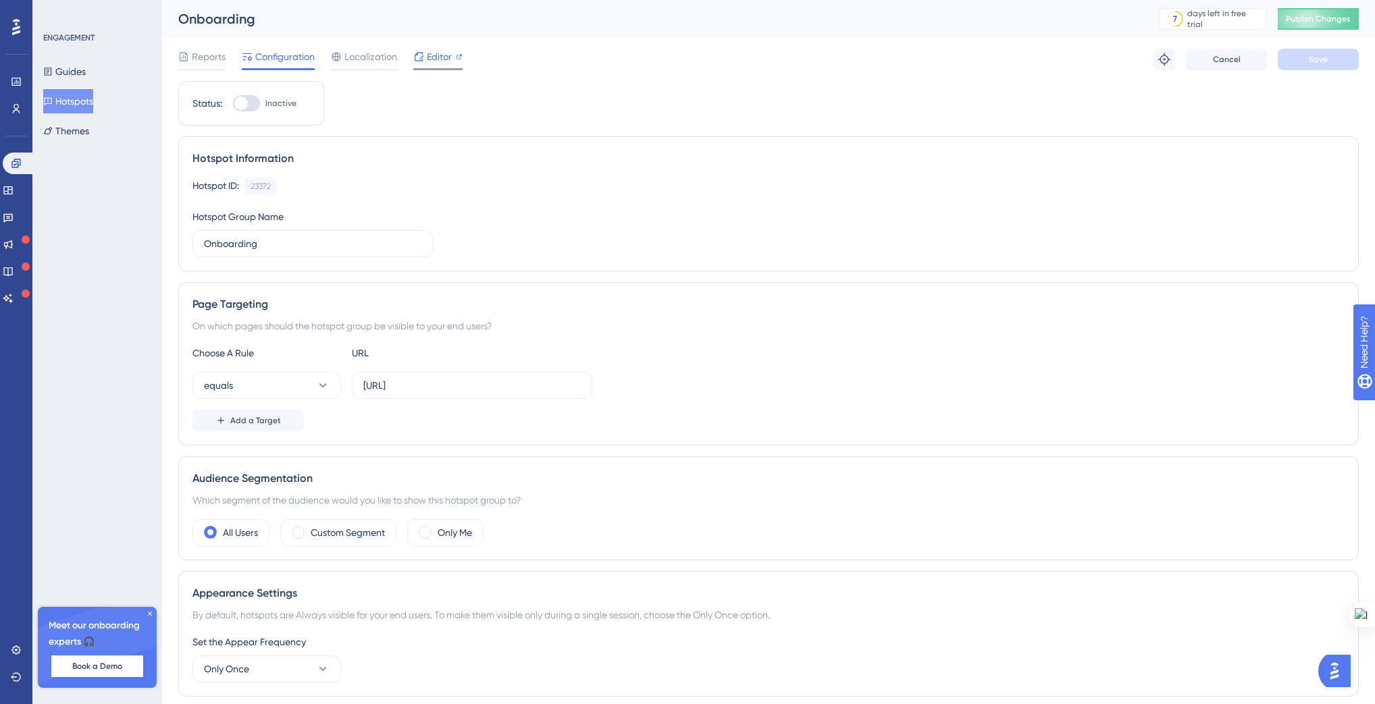
click at [431, 63] on span "Editor" at bounding box center [439, 57] width 25 height 16
